Goal: Transaction & Acquisition: Purchase product/service

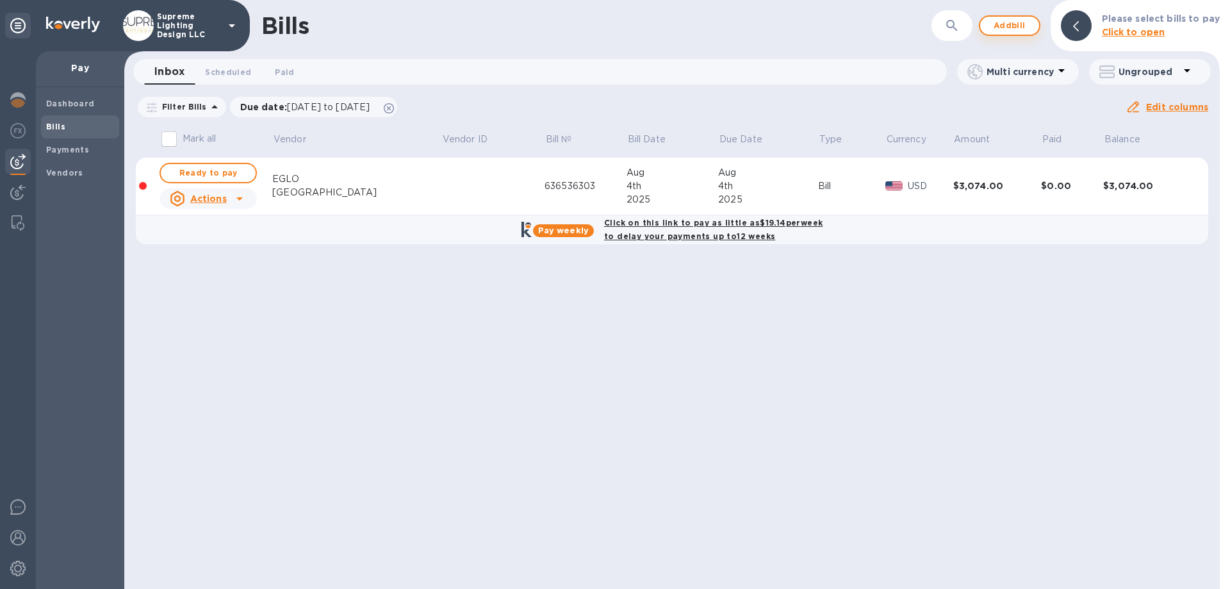
click at [1009, 30] on span "Add bill" at bounding box center [1009, 25] width 38 height 15
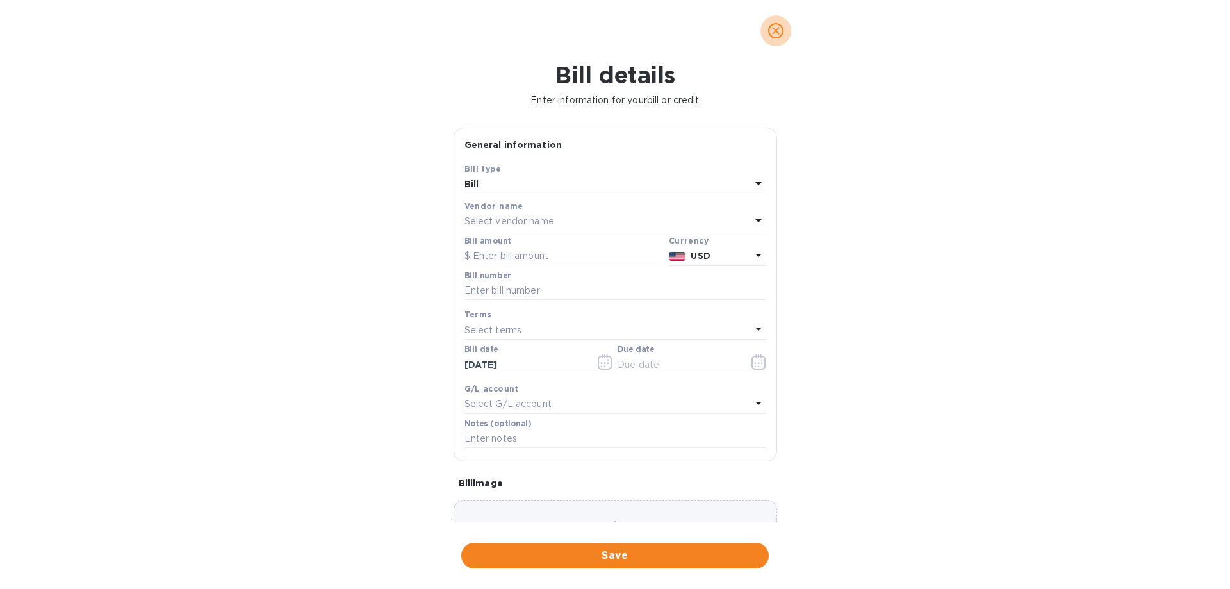
drag, startPoint x: 771, startPoint y: 31, endPoint x: 803, endPoint y: 27, distance: 32.3
click at [770, 29] on icon "close" at bounding box center [775, 30] width 13 height 13
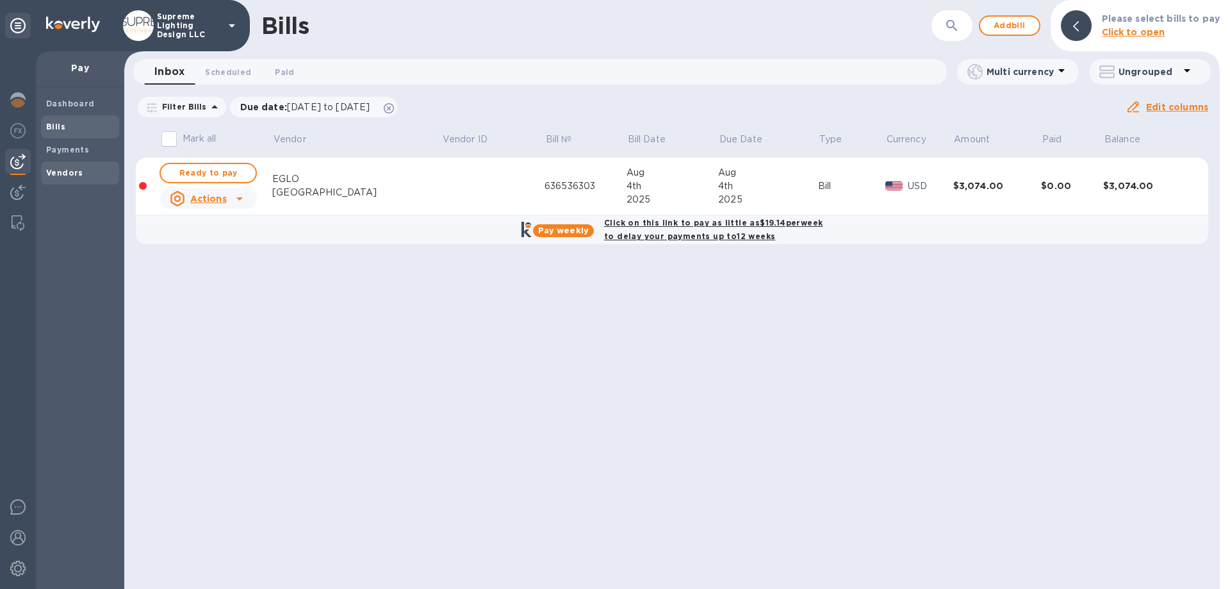
click at [56, 176] on b "Vendors" at bounding box center [64, 173] width 37 height 10
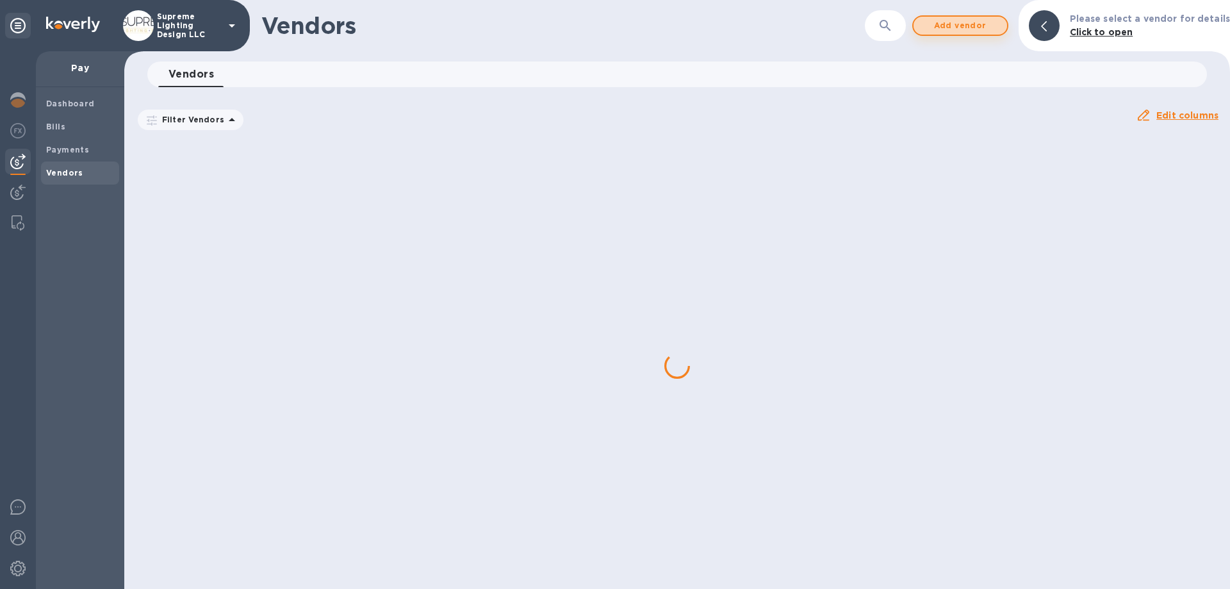
click at [963, 29] on span "Add vendor" at bounding box center [960, 25] width 73 height 15
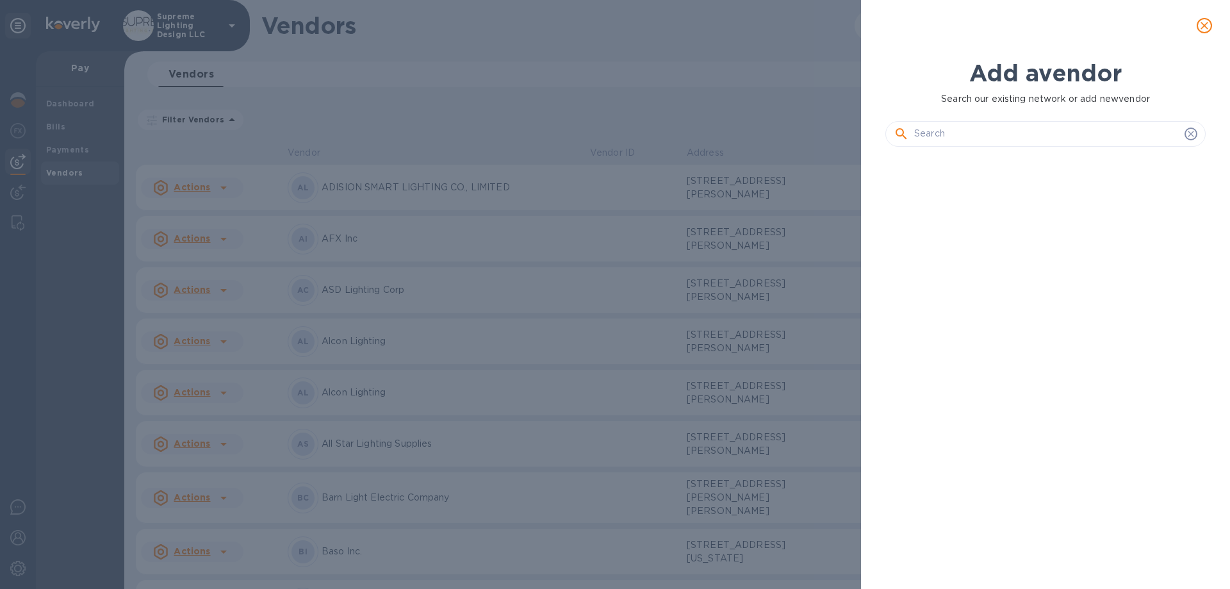
scroll to position [388, 325]
click at [961, 134] on input "text" at bounding box center [1046, 133] width 265 height 19
paste input "USAI, LLC"
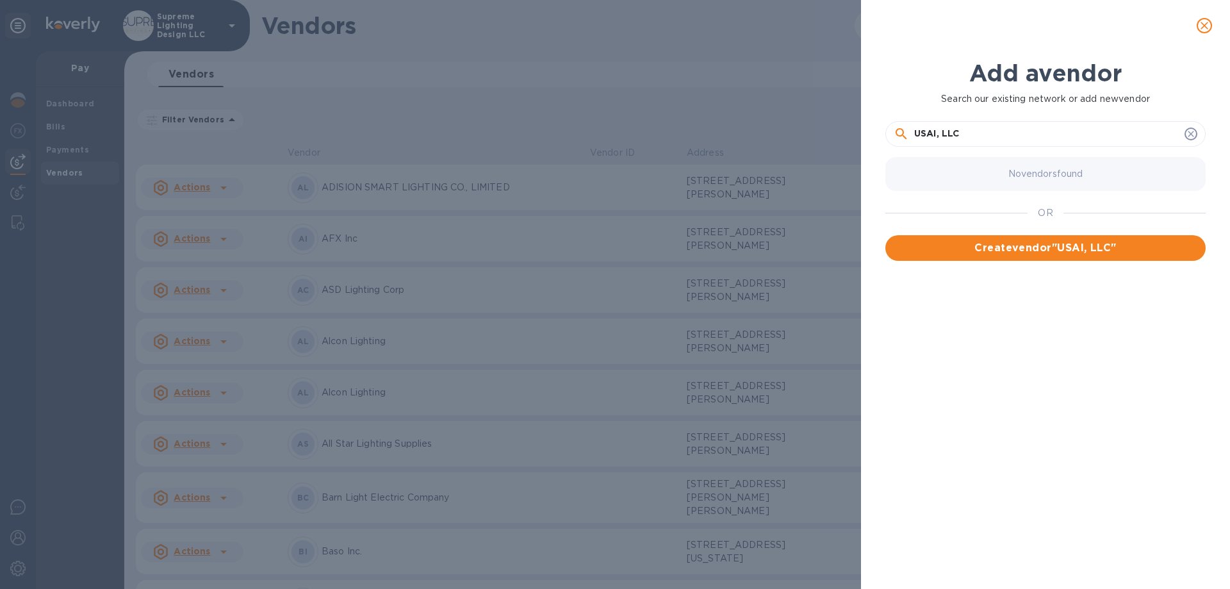
click at [940, 131] on input "USAI, LLC" at bounding box center [1046, 133] width 265 height 19
type input "USAI LLC"
click at [1030, 245] on span "Create vendor " USAI, LLC "" at bounding box center [1045, 247] width 300 height 15
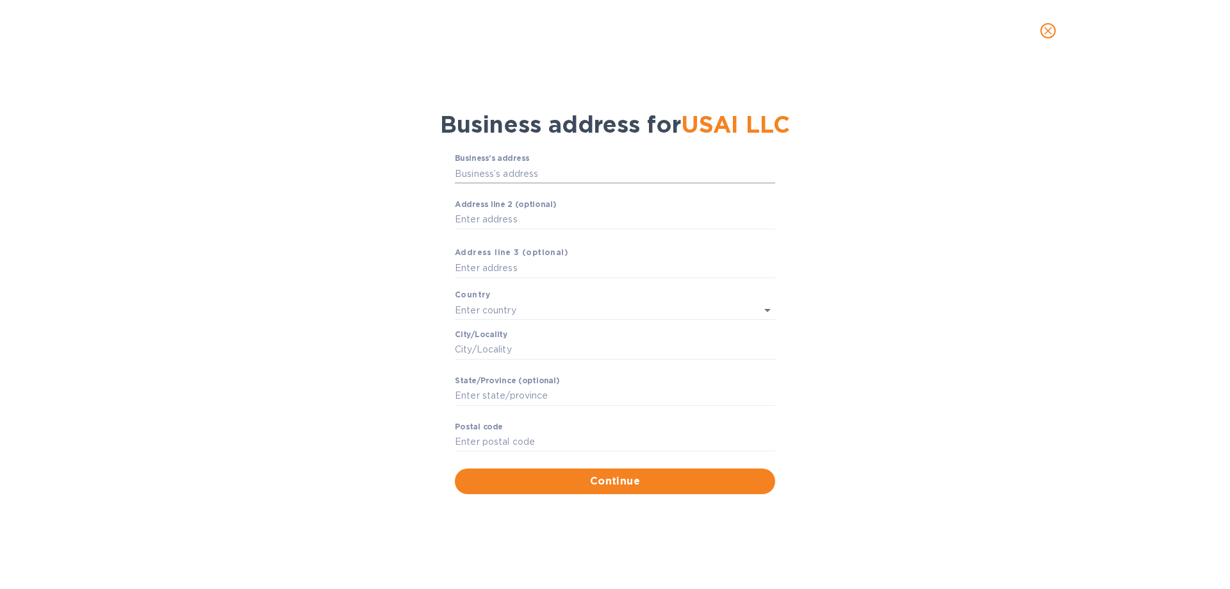
click at [523, 177] on input "Business’s аddress" at bounding box center [615, 173] width 320 height 19
click at [516, 175] on input "Business’s аddress" at bounding box center [615, 173] width 320 height 19
paste input "[STREET_ADDRESS]"
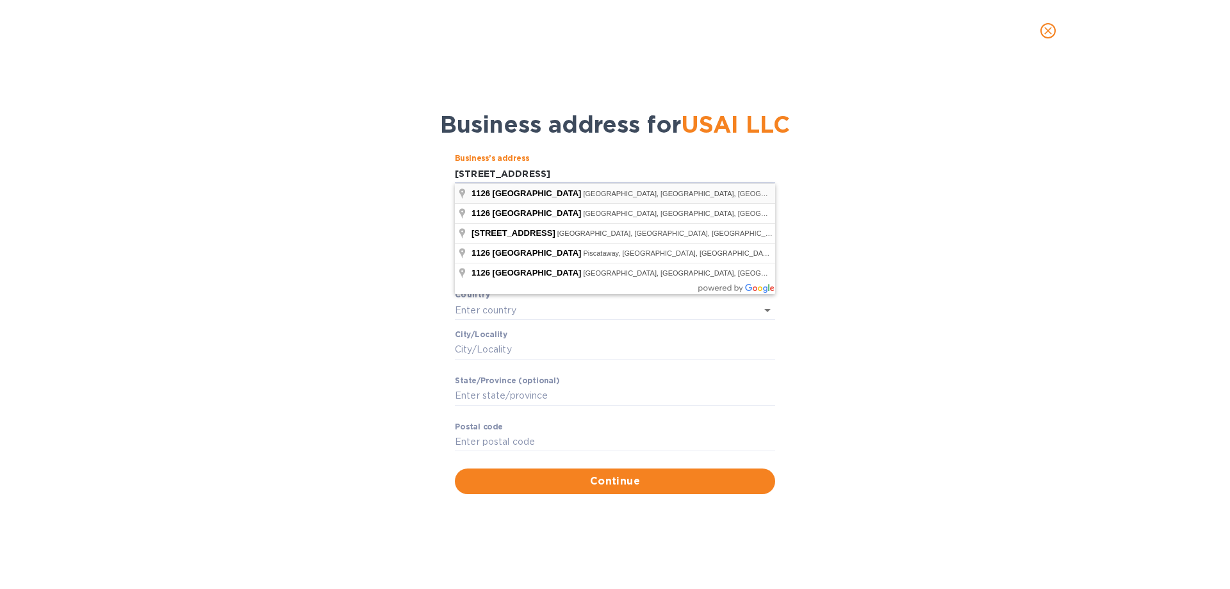
type input "[STREET_ADDRESS]"
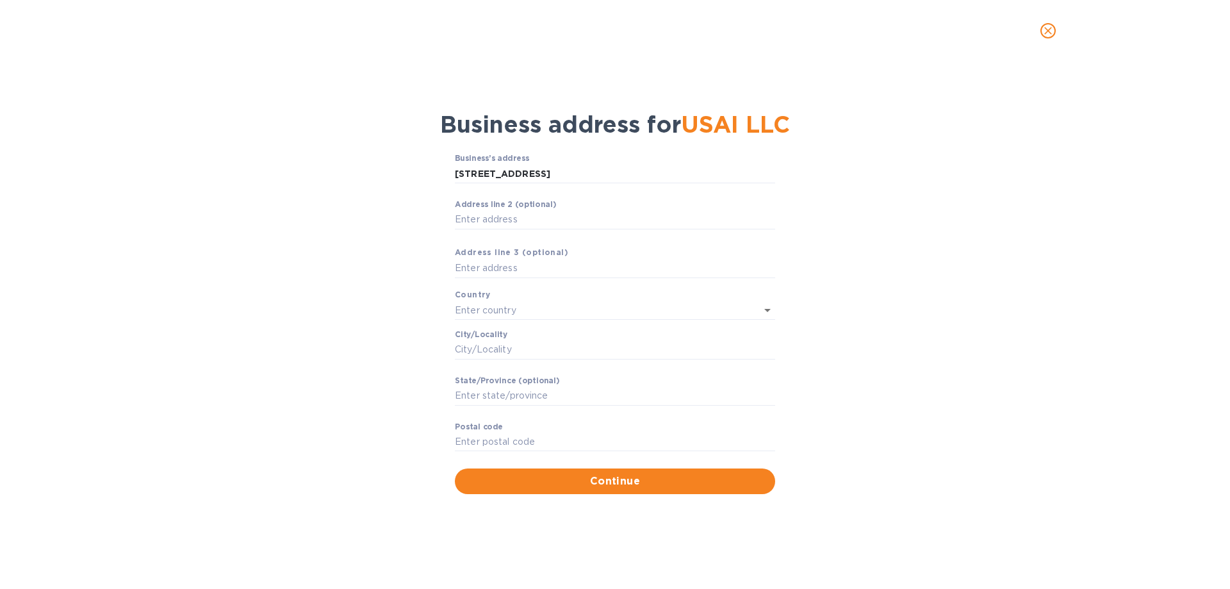
type input "[GEOGRAPHIC_DATA]"
type input "New Milford"
type input "NJ"
type input "07646"
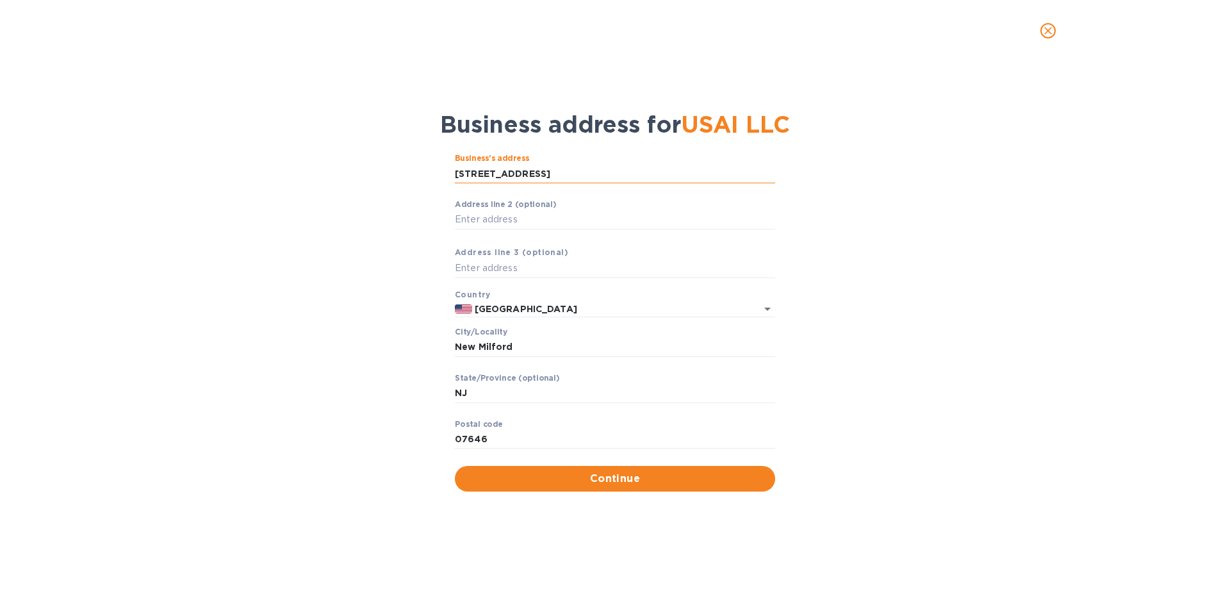
click at [534, 169] on input "[STREET_ADDRESS]" at bounding box center [615, 173] width 320 height 19
drag, startPoint x: 532, startPoint y: 354, endPoint x: 339, endPoint y: 350, distance: 192.2
click at [339, 350] on div "Business’s аddress [STREET_ADDRESS] ​ Аddress line 2 (optional) ​ Аddress line …" at bounding box center [615, 322] width 1196 height 352
drag, startPoint x: 475, startPoint y: 394, endPoint x: 435, endPoint y: 391, distance: 40.4
click at [435, 391] on div "Business’s аddress [STREET_ADDRESS] ​ Аddress line 2 (optional) ​ Аddress line …" at bounding box center [615, 322] width 1196 height 352
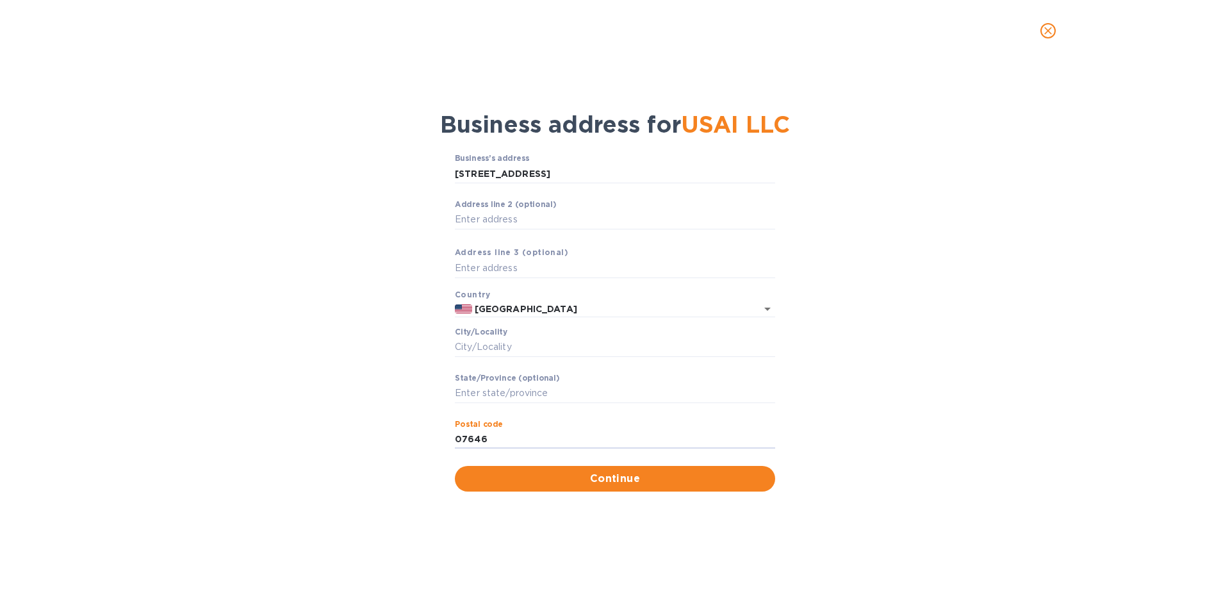
drag, startPoint x: 452, startPoint y: 436, endPoint x: 437, endPoint y: 409, distance: 31.0
click at [432, 434] on div "Business’s аddress [STREET_ADDRESS] ​ Аddress line 2 (optional) ​ Аddress line …" at bounding box center [615, 322] width 1196 height 352
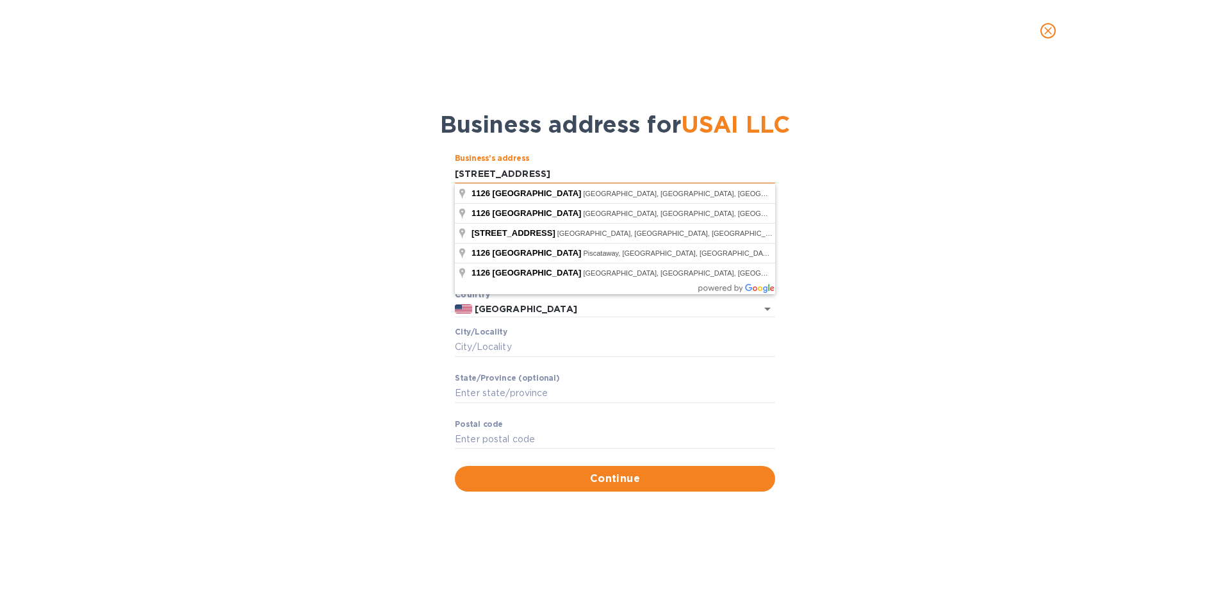
click at [543, 169] on input "[STREET_ADDRESS]" at bounding box center [615, 173] width 320 height 19
type input "[STREET_ADDRESS]"
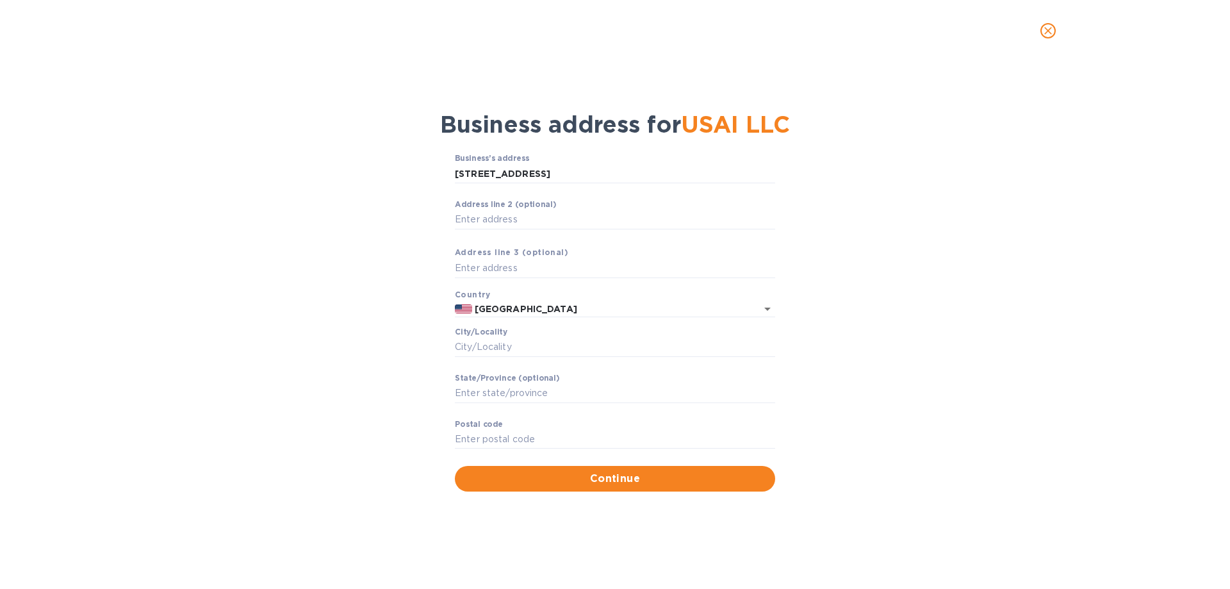
type input "[GEOGRAPHIC_DATA]"
type input "NY"
type input "12553"
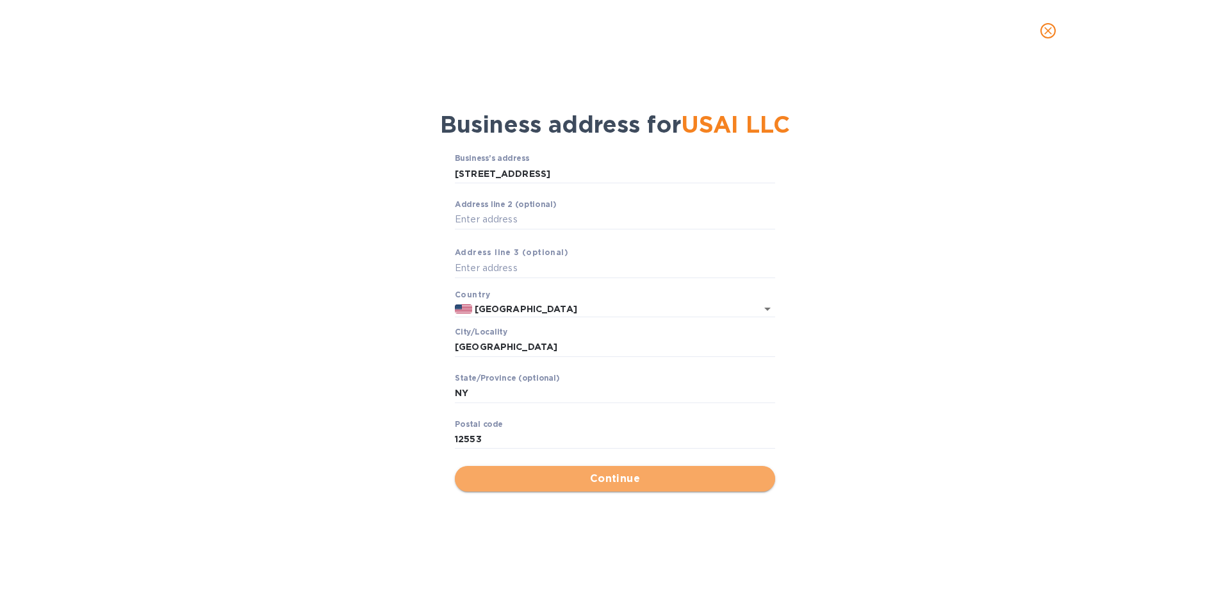
click at [566, 473] on span "Continue" at bounding box center [615, 478] width 300 height 15
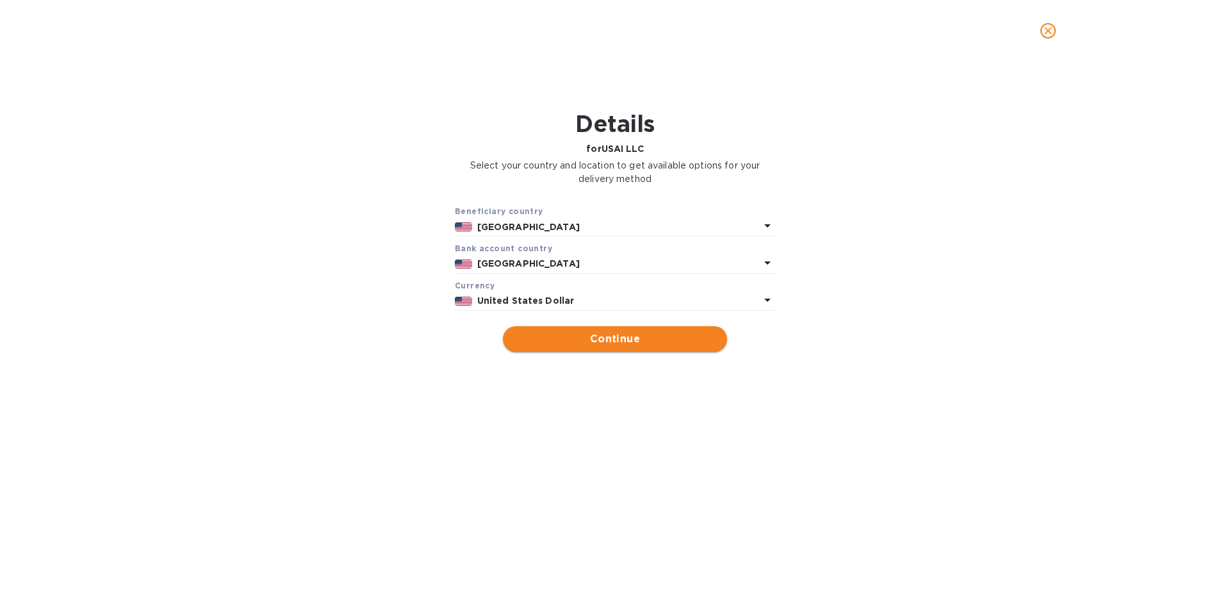
click at [589, 334] on span "Continue" at bounding box center [615, 338] width 204 height 15
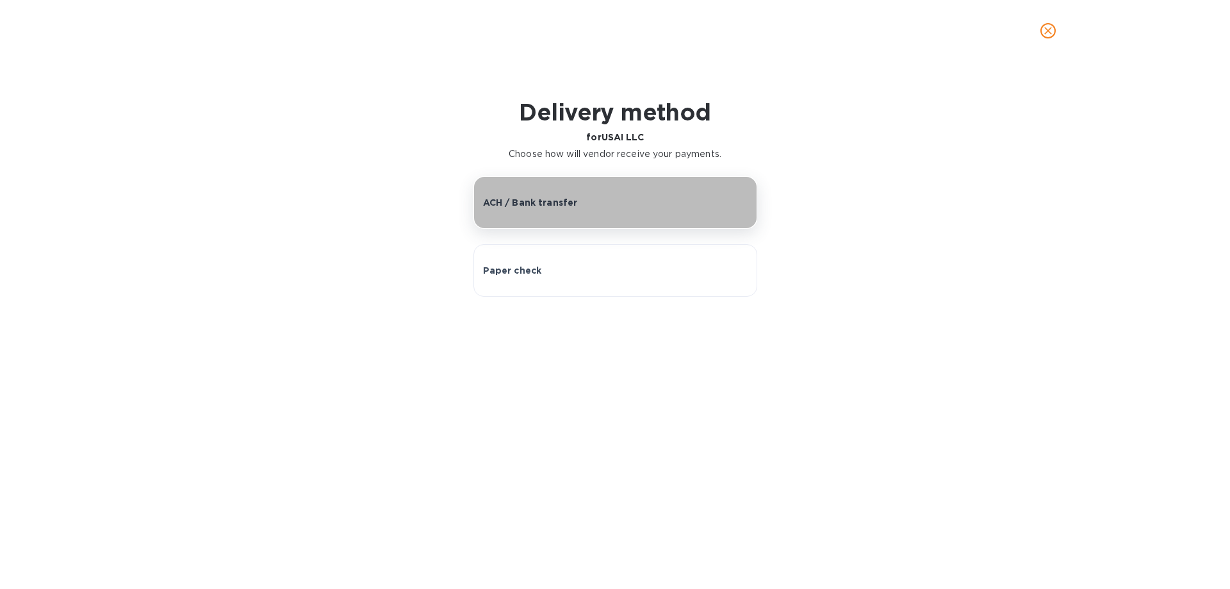
click at [516, 206] on p "ACH / Bank transfer" at bounding box center [530, 202] width 95 height 13
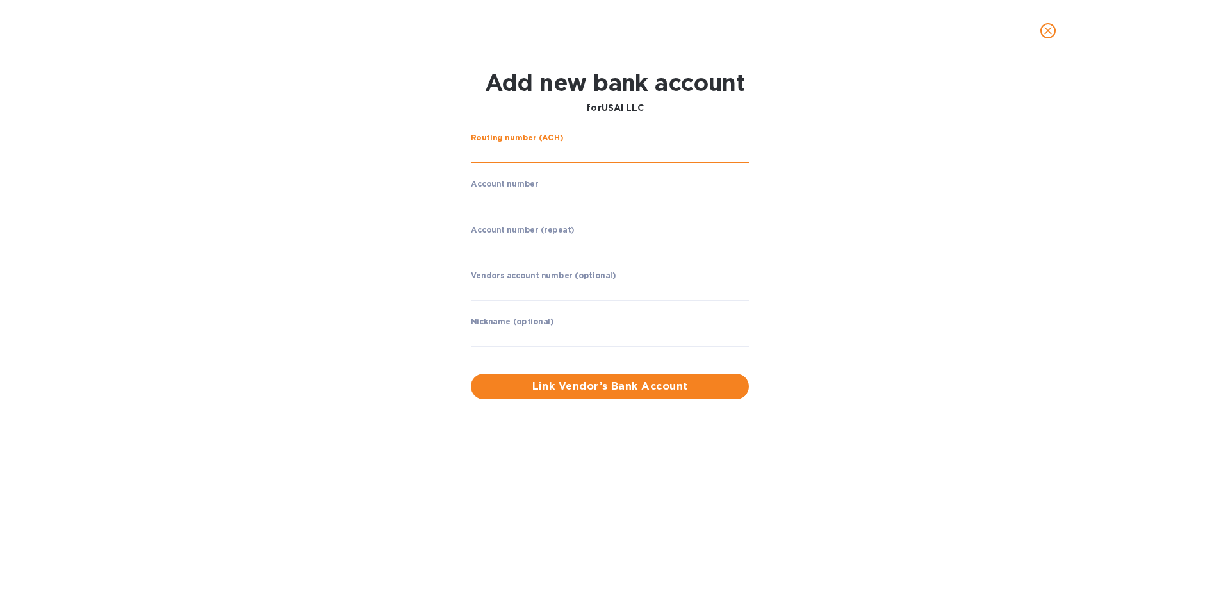
click at [524, 159] on input "string" at bounding box center [610, 152] width 278 height 19
type input "483065991551"
drag, startPoint x: 564, startPoint y: 152, endPoint x: 394, endPoint y: 144, distance: 170.5
click at [394, 144] on div "Routing number (ACH) ​ Account number ​ Account number (repeat) ​ Vendors accou…" at bounding box center [614, 266] width 797 height 281
type input "021000322"
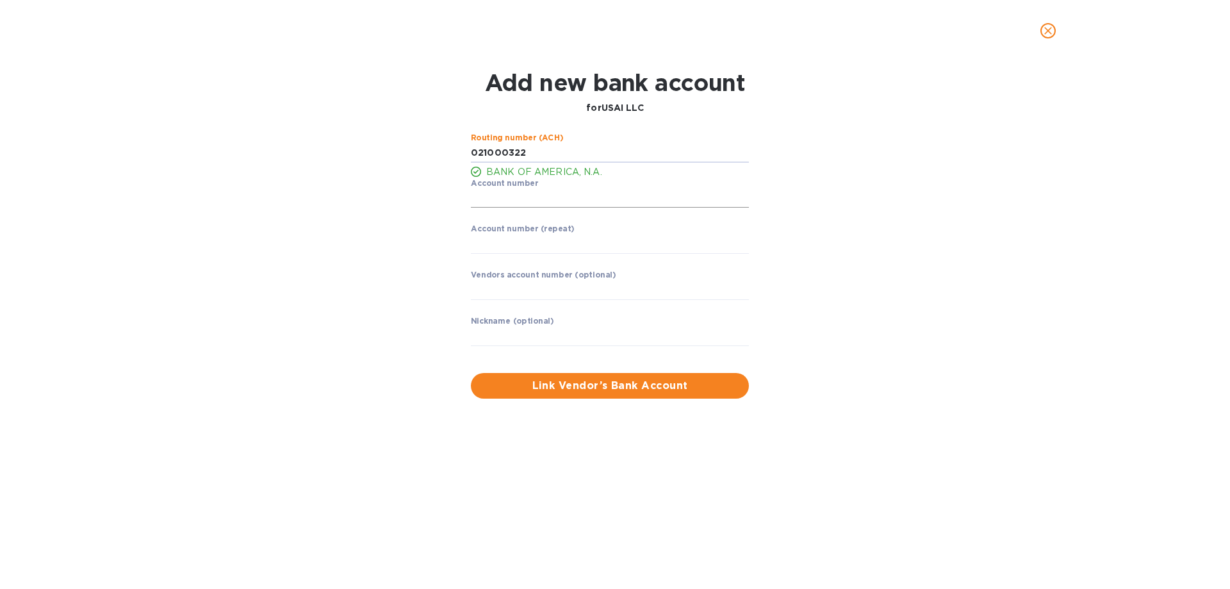
click at [496, 190] on input "string" at bounding box center [610, 198] width 278 height 19
type input "483065991551"
click at [527, 243] on input "string" at bounding box center [610, 243] width 278 height 19
type input "483065991551"
click at [599, 336] on input "text" at bounding box center [610, 336] width 278 height 19
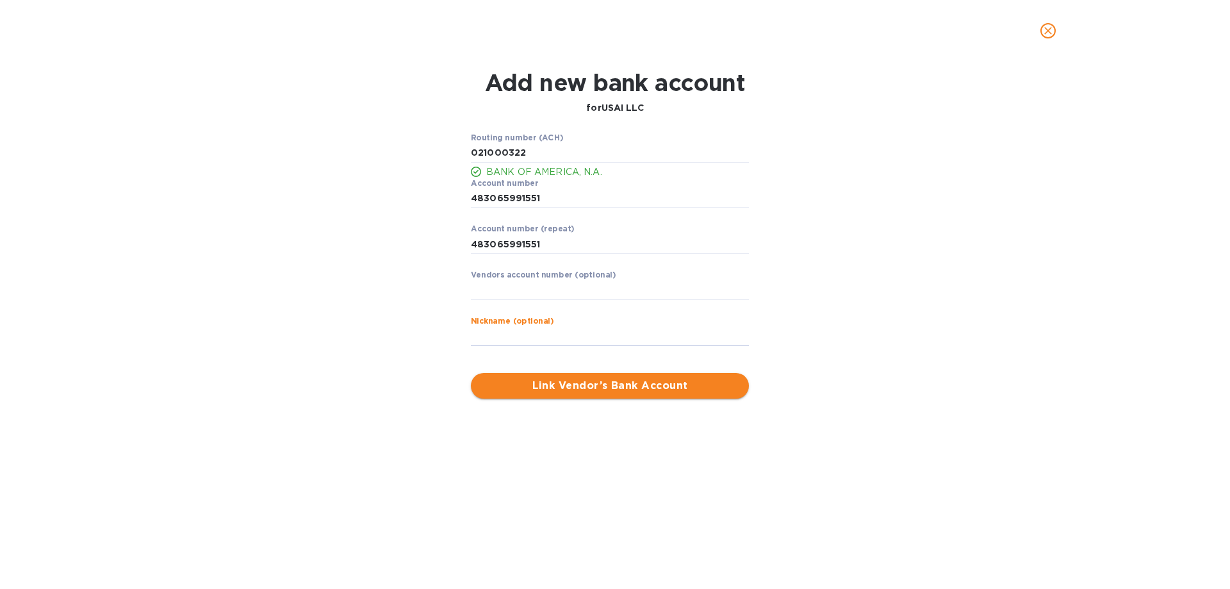
click at [601, 386] on span "Link Vendor’s Bank Account" at bounding box center [609, 385] width 257 height 15
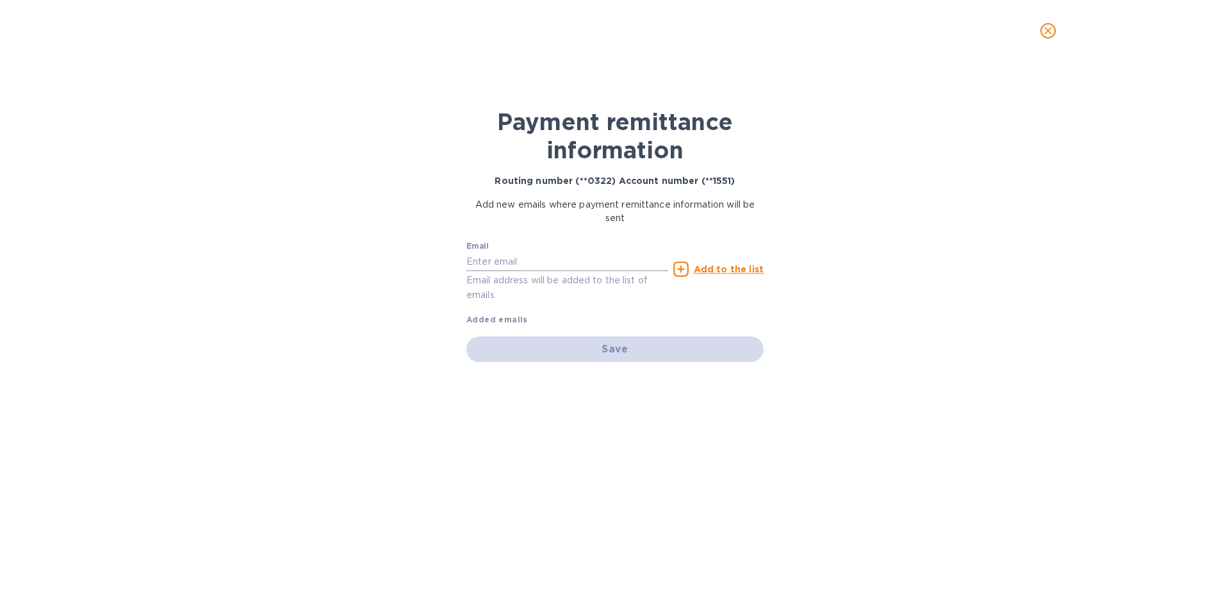
click at [516, 268] on input "text" at bounding box center [567, 261] width 202 height 19
paste input "[EMAIL_ADDRESS][DOMAIN_NAME]"
type input "[EMAIL_ADDRESS][DOMAIN_NAME]"
click at [733, 270] on u "Add to the list" at bounding box center [729, 269] width 70 height 10
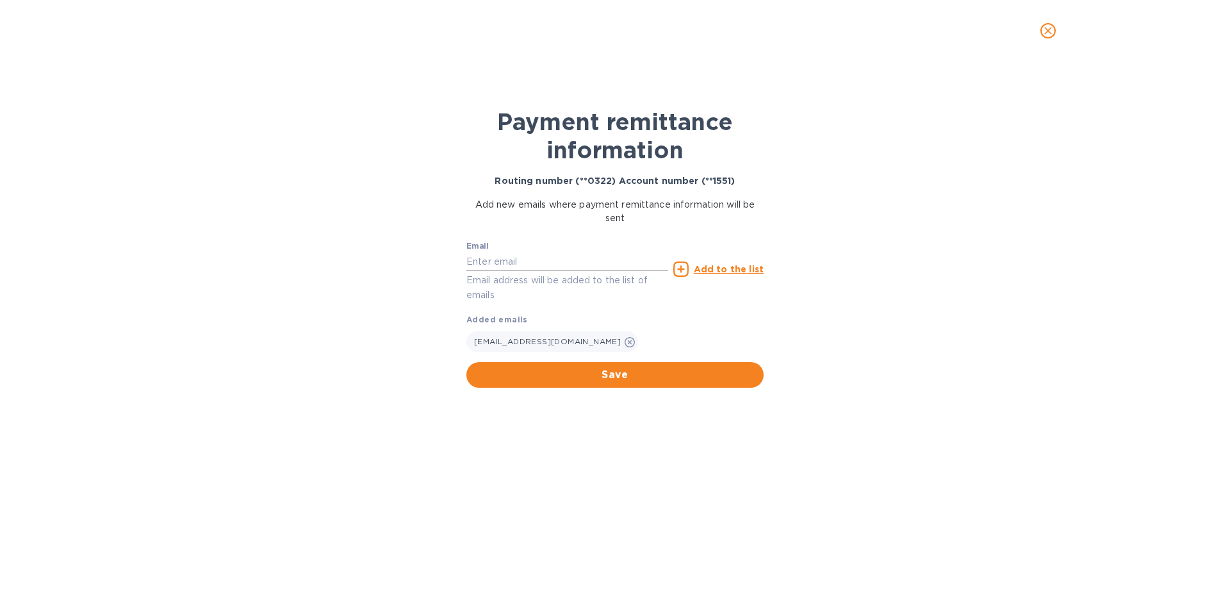
drag, startPoint x: 501, startPoint y: 263, endPoint x: 510, endPoint y: 263, distance: 9.6
click at [501, 263] on input "text" at bounding box center [567, 261] width 202 height 19
paste input "[PERSON_NAME][EMAIL_ADDRESS][DOMAIN_NAME]"
type input "[PERSON_NAME][EMAIL_ADDRESS][DOMAIN_NAME]"
click at [697, 266] on u "Add to the list" at bounding box center [729, 269] width 70 height 10
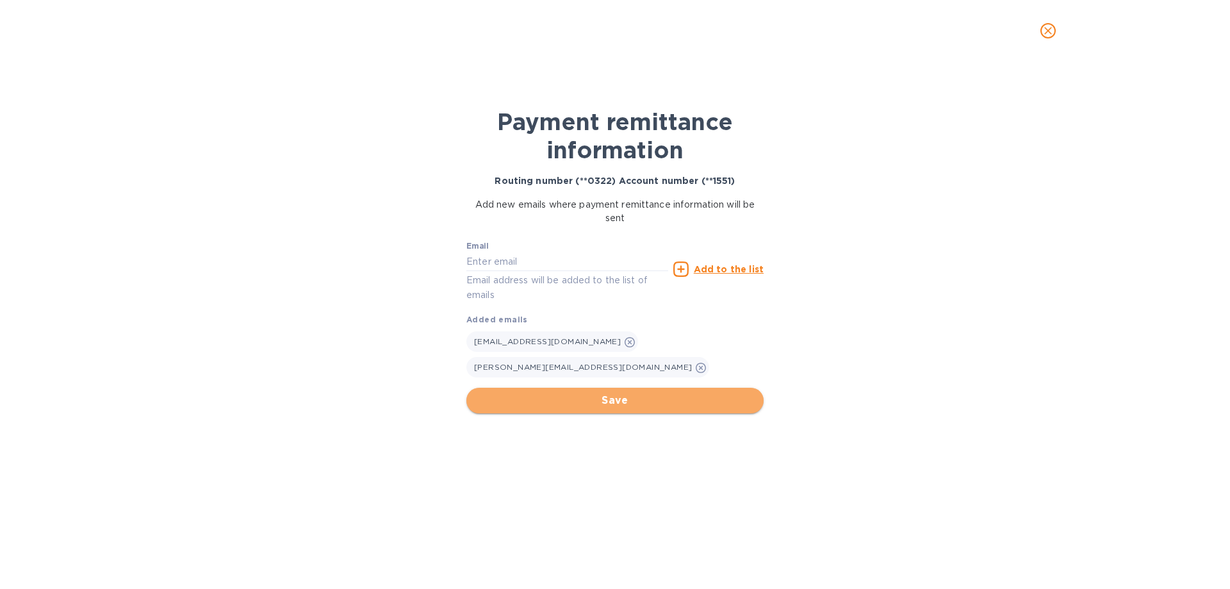
click at [642, 393] on span "Save" at bounding box center [615, 400] width 277 height 15
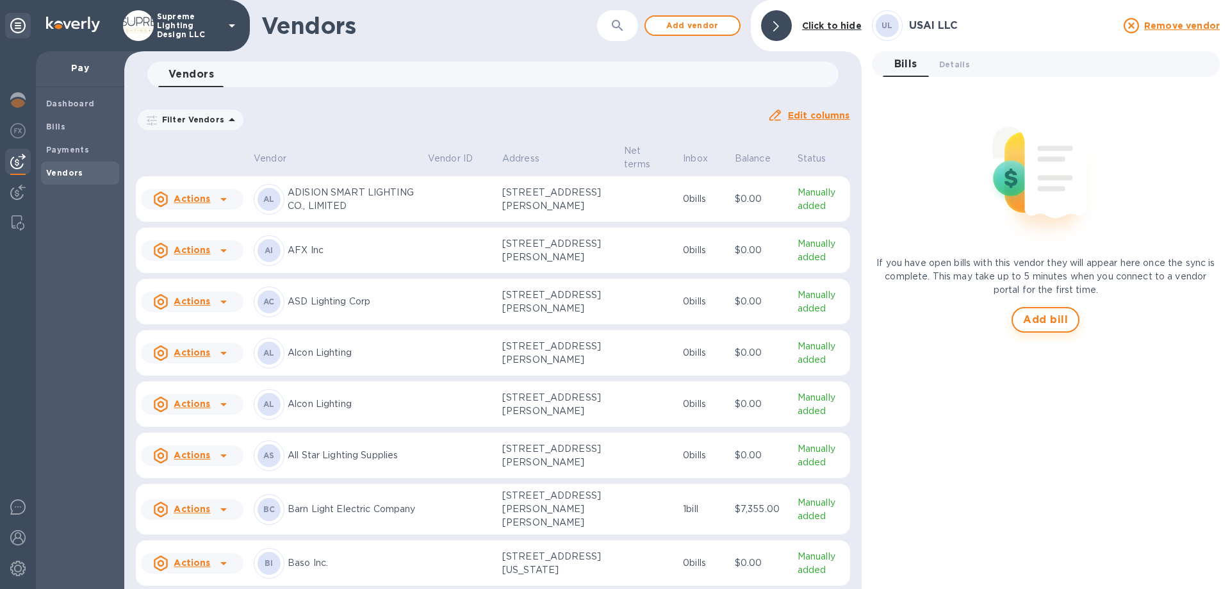
click at [1041, 319] on span "Add bill" at bounding box center [1045, 319] width 45 height 15
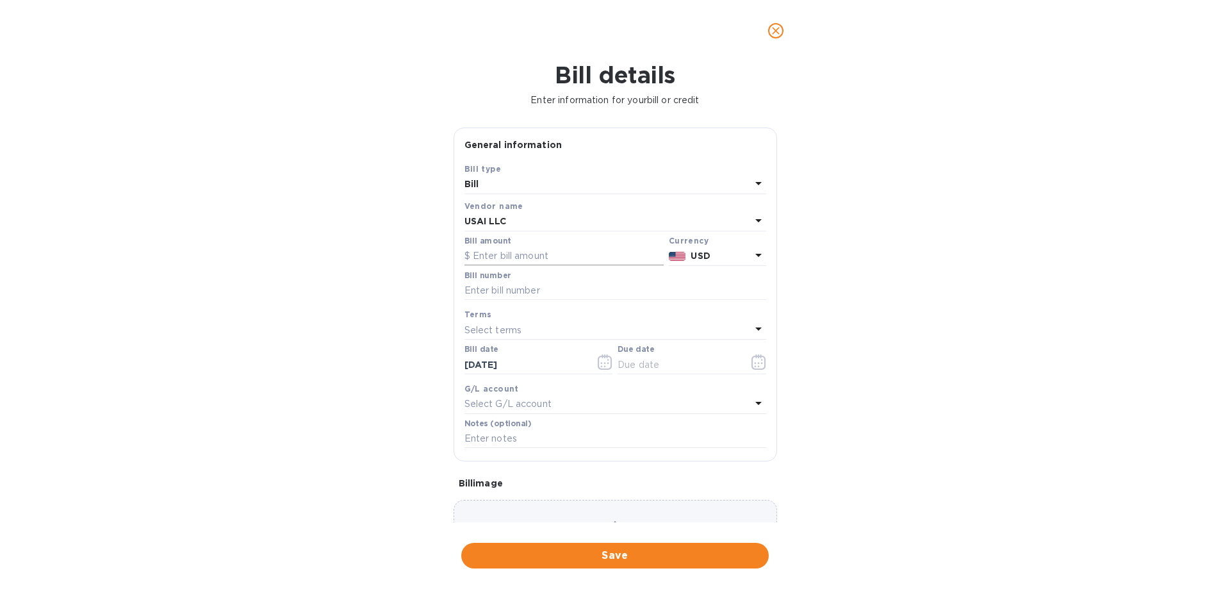
click at [524, 259] on input "text" at bounding box center [563, 256] width 199 height 19
type input "4,122"
type input "SO173017"
click at [758, 364] on icon "button" at bounding box center [758, 361] width 15 height 15
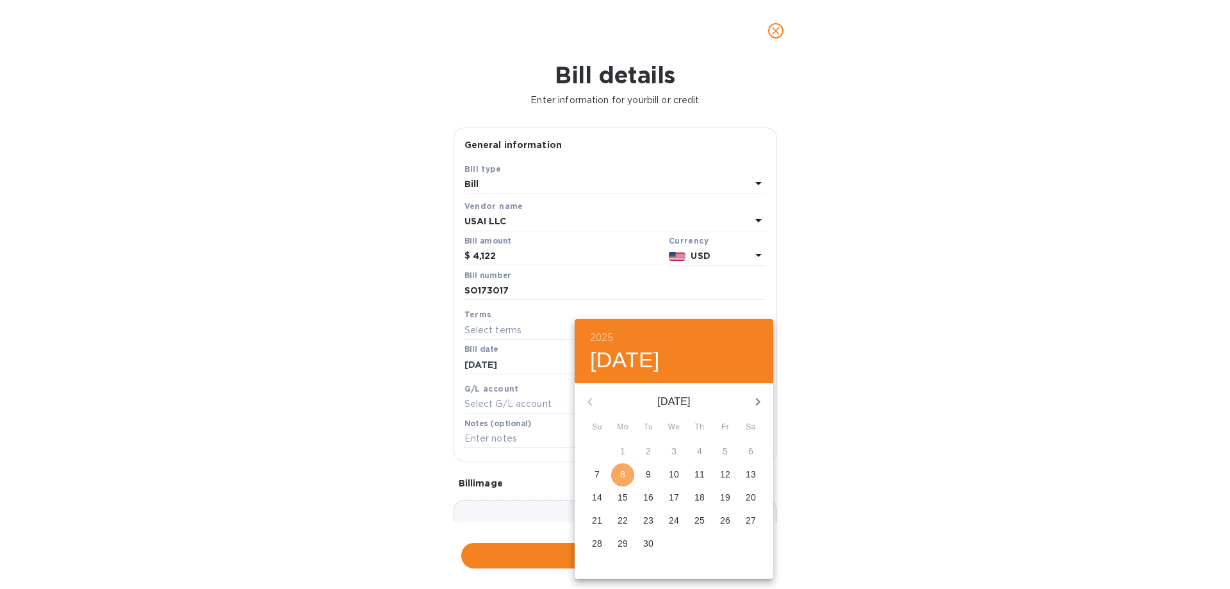
click at [629, 468] on span "8" at bounding box center [622, 474] width 23 height 13
type input "[DATE]"
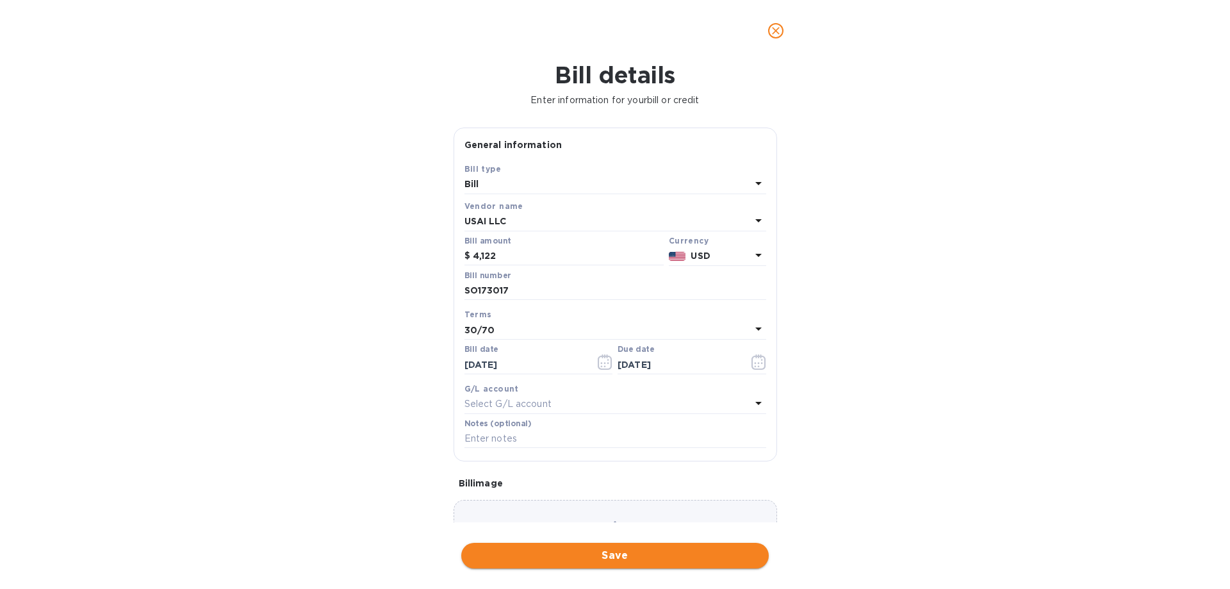
click at [603, 556] on span "Save" at bounding box center [614, 555] width 287 height 15
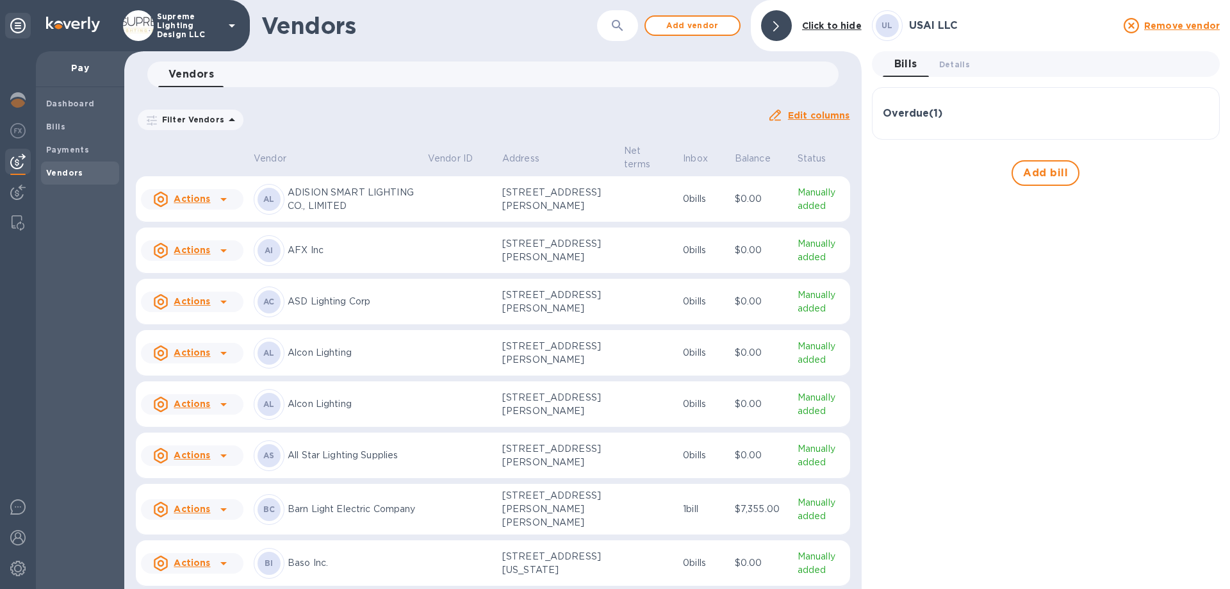
scroll to position [192, 0]
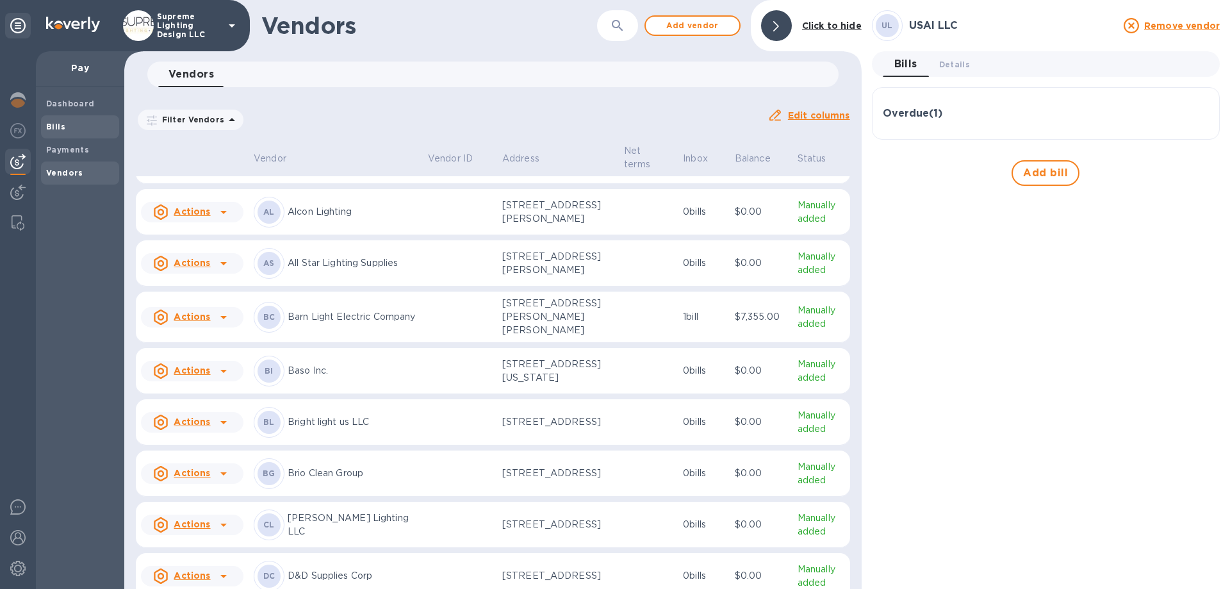
click at [57, 129] on b "Bills" at bounding box center [55, 127] width 19 height 10
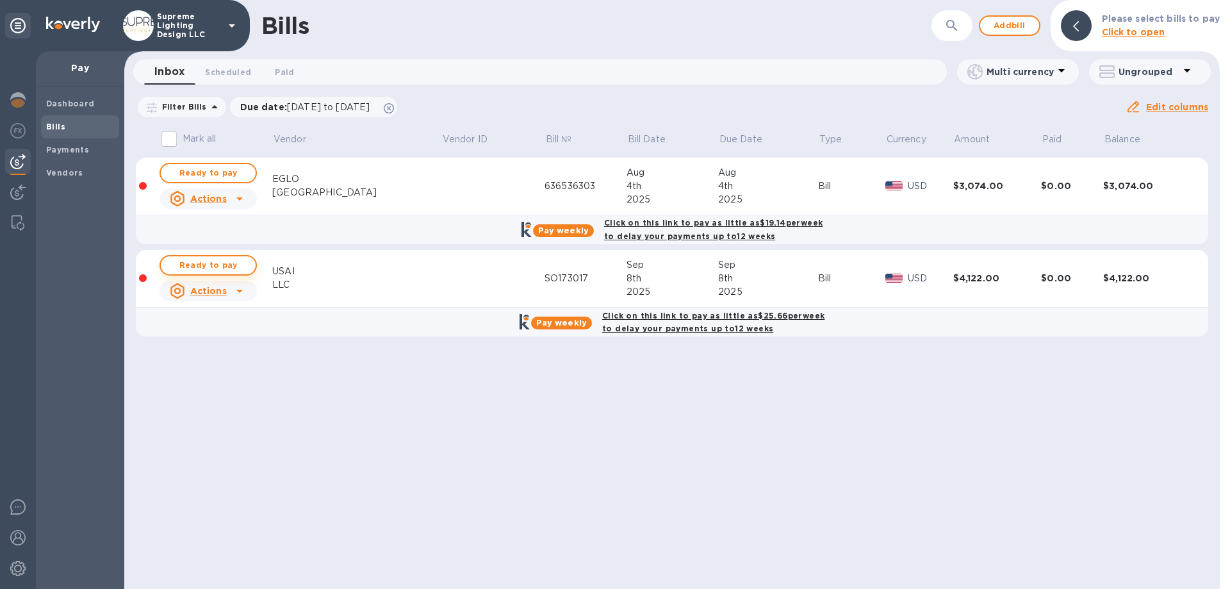
click at [218, 264] on span "Ready to pay" at bounding box center [208, 264] width 74 height 15
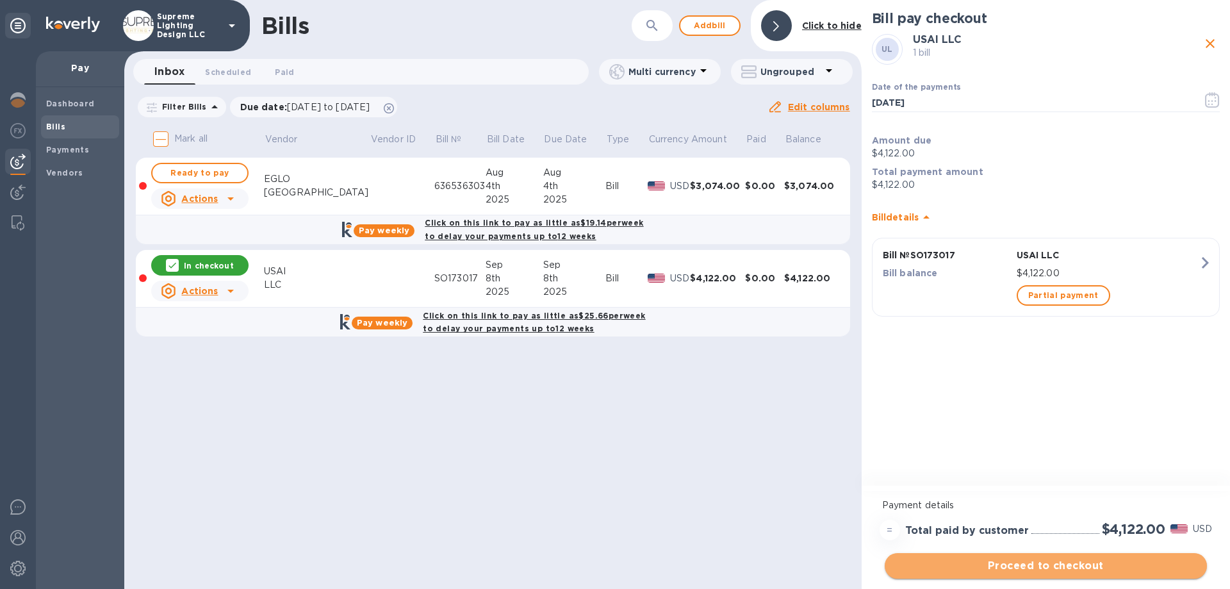
click at [1045, 569] on span "Proceed to checkout" at bounding box center [1046, 565] width 302 height 15
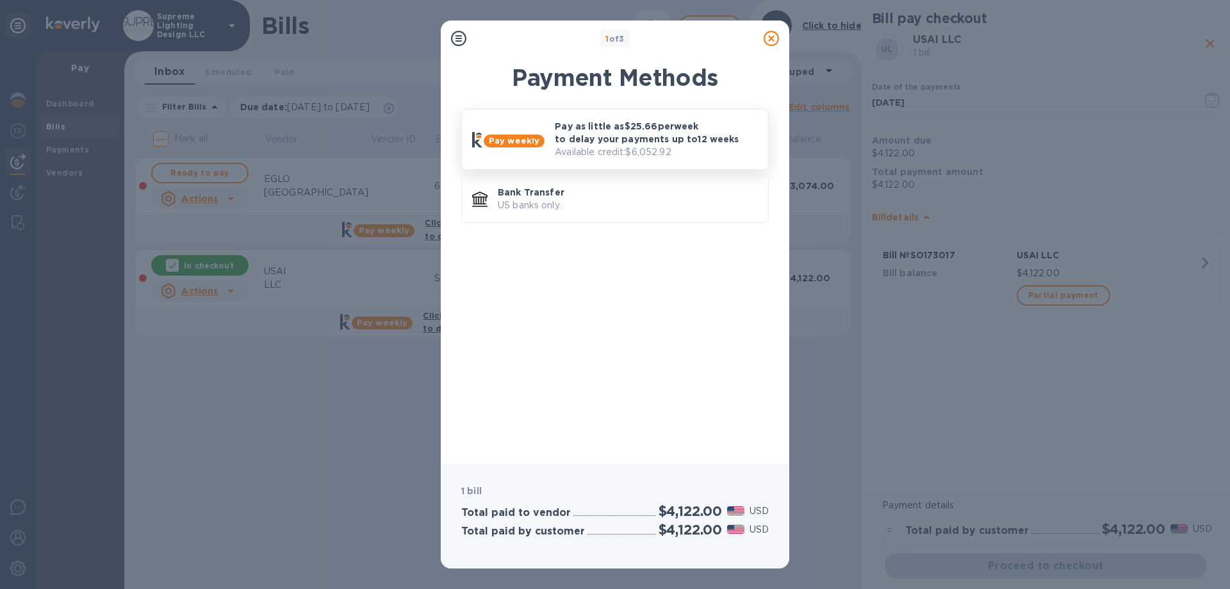
click at [611, 144] on p "Pay as little as $25.66 per week to delay your payments up to 12 weeks" at bounding box center [656, 133] width 203 height 26
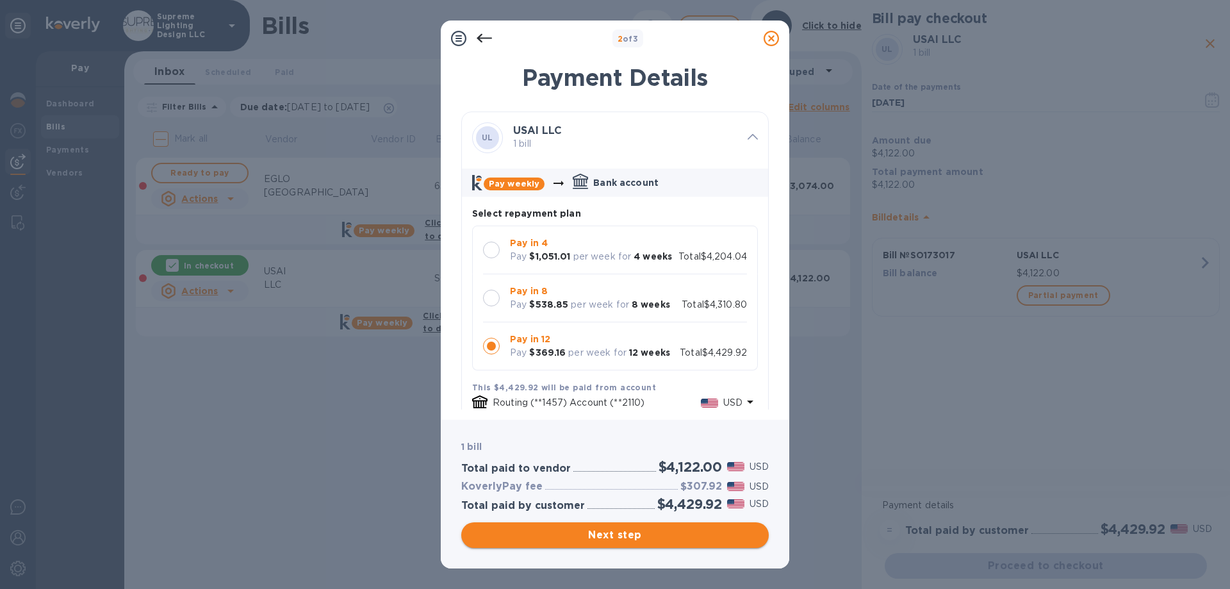
click at [645, 533] on span "Next step" at bounding box center [614, 534] width 287 height 15
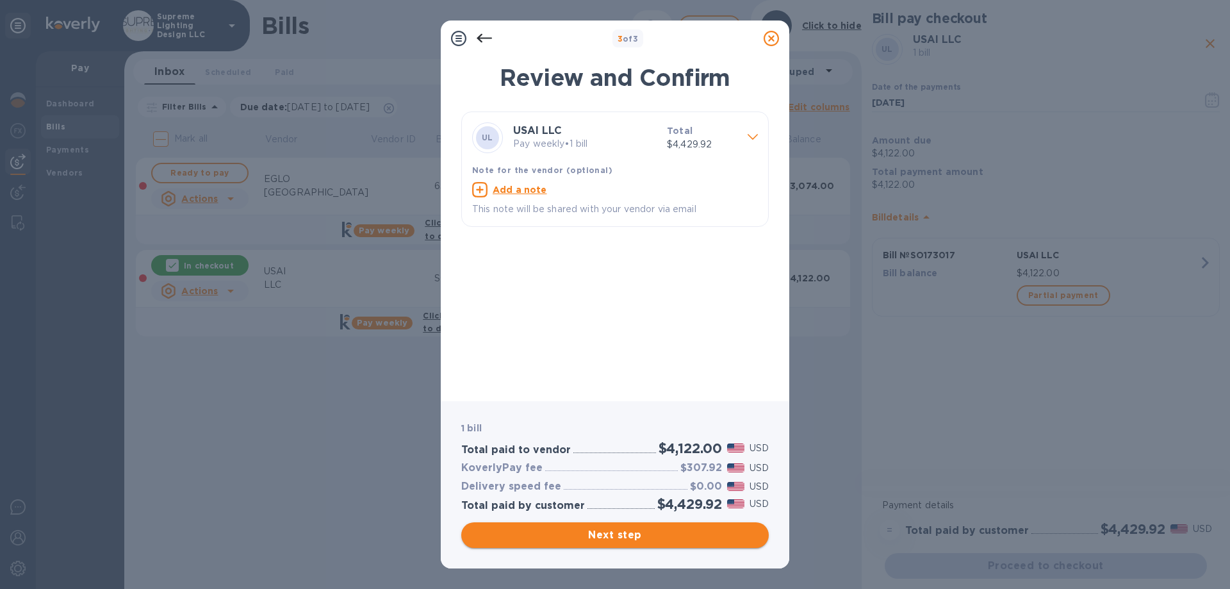
click at [660, 537] on span "Next step" at bounding box center [614, 534] width 287 height 15
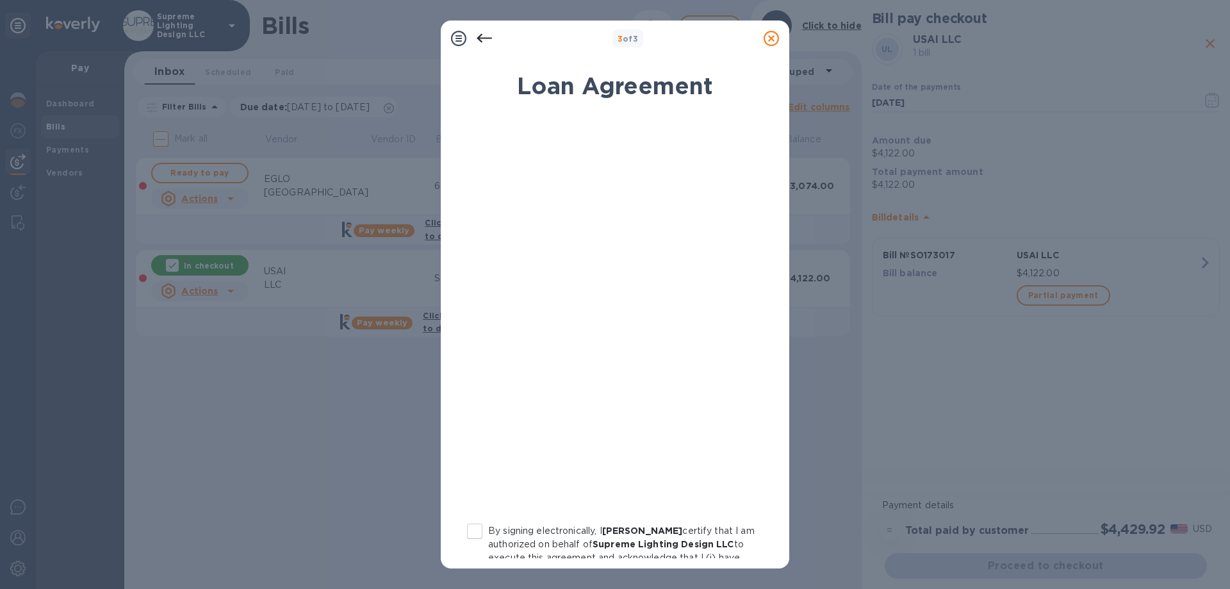
click at [471, 531] on input "By signing electronically, I [PERSON_NAME] certify that I am authorized on beha…" at bounding box center [474, 530] width 27 height 27
checkbox input "true"
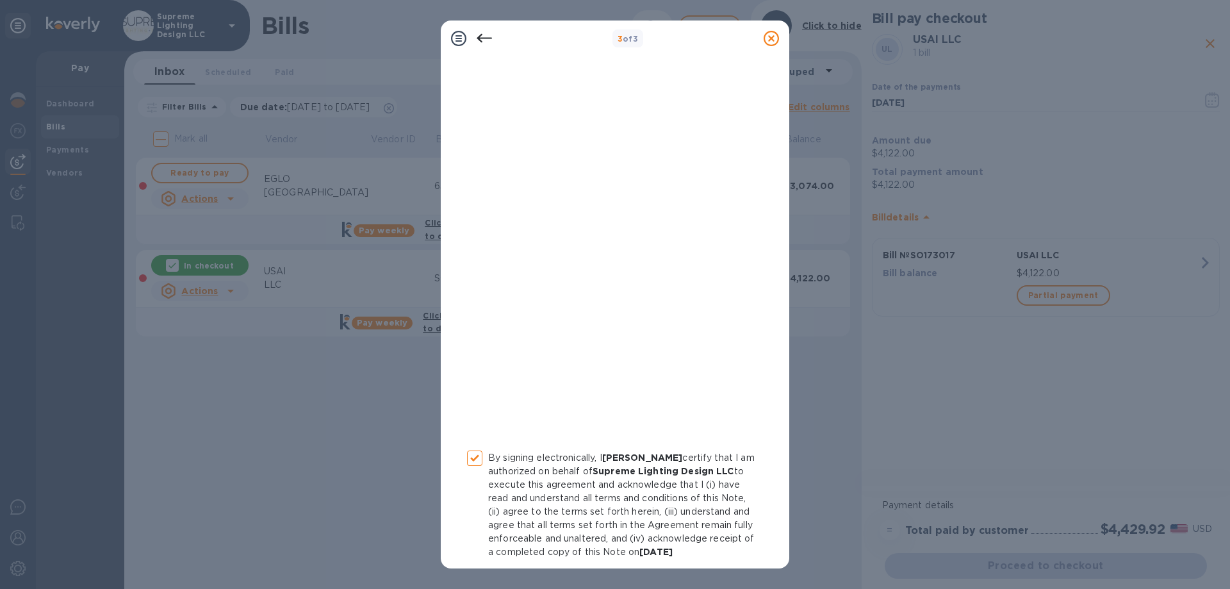
scroll to position [141, 0]
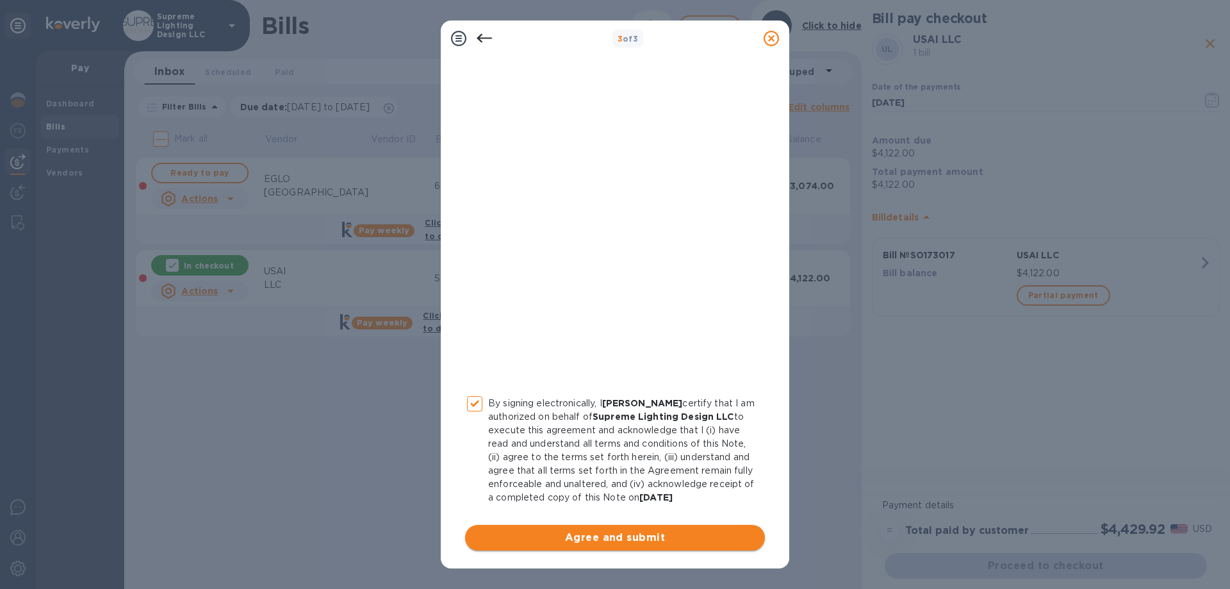
click at [612, 532] on span "Agree and submit" at bounding box center [614, 537] width 279 height 15
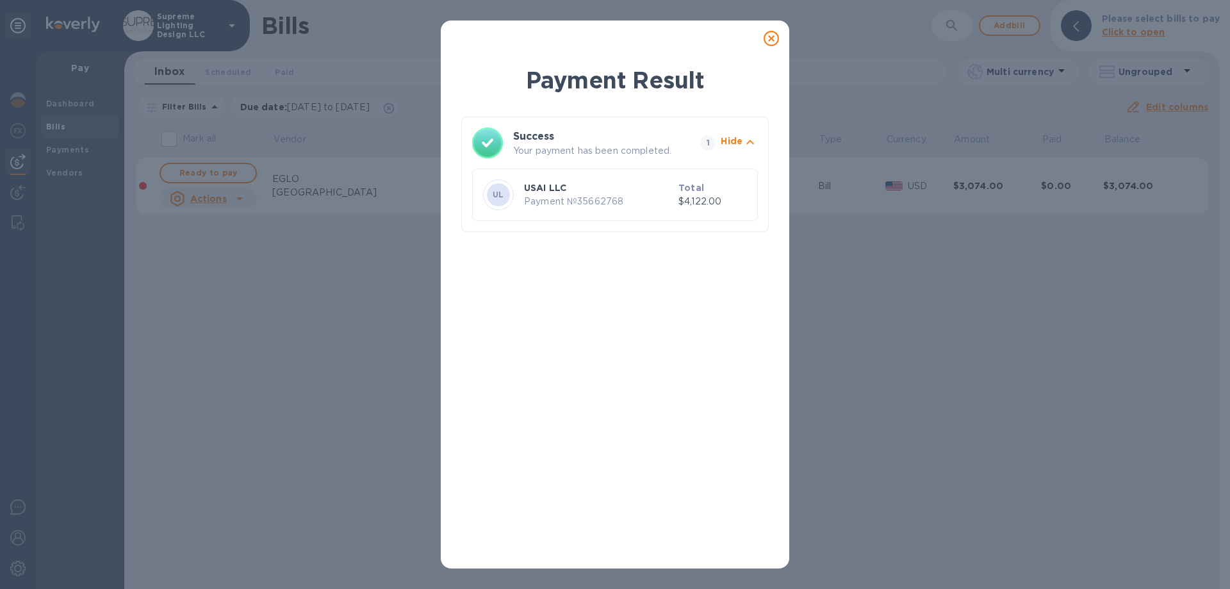
click at [776, 39] on icon at bounding box center [770, 38] width 15 height 15
